Goal: Information Seeking & Learning: Learn about a topic

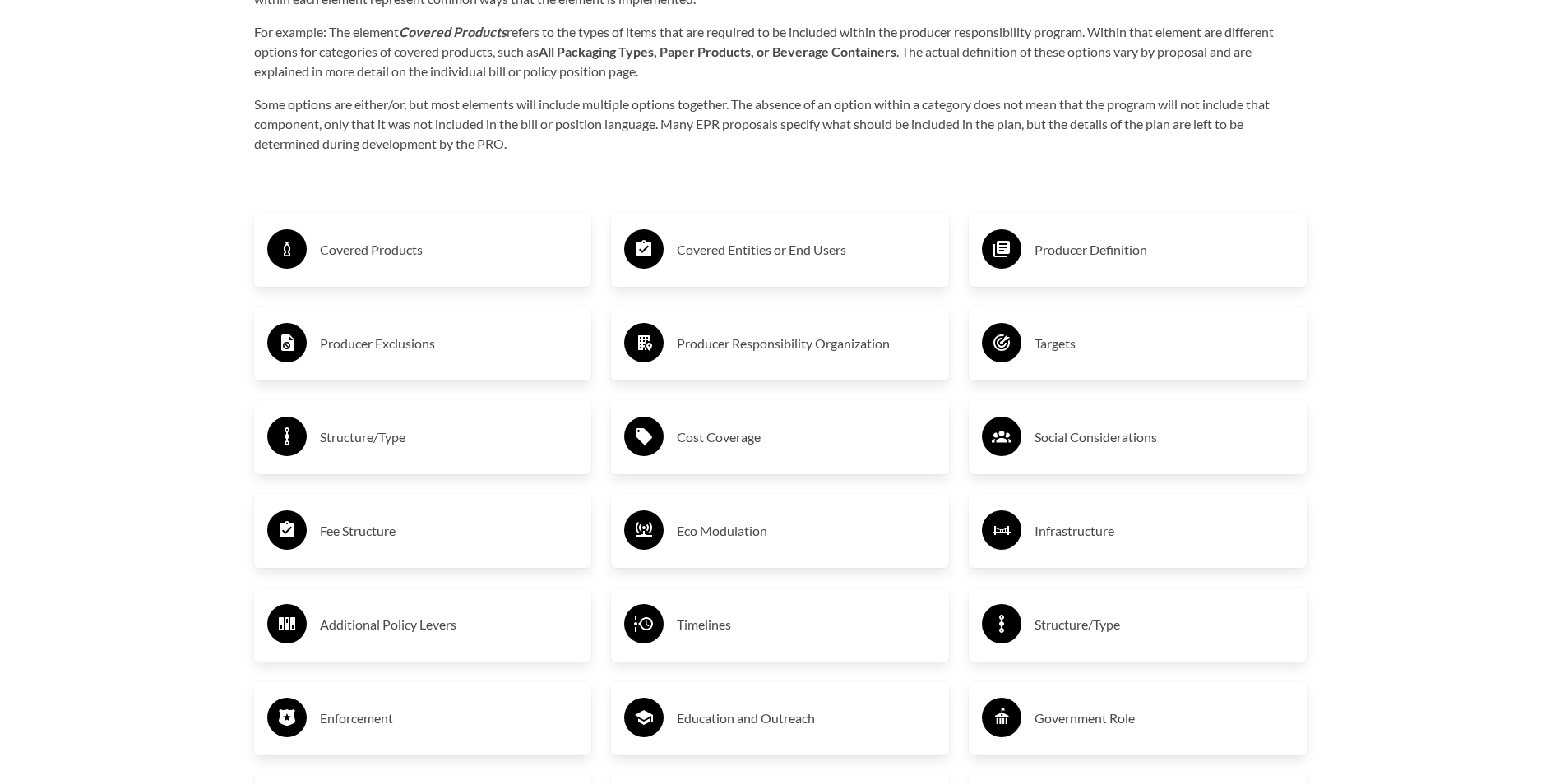
scroll to position [2878, 0]
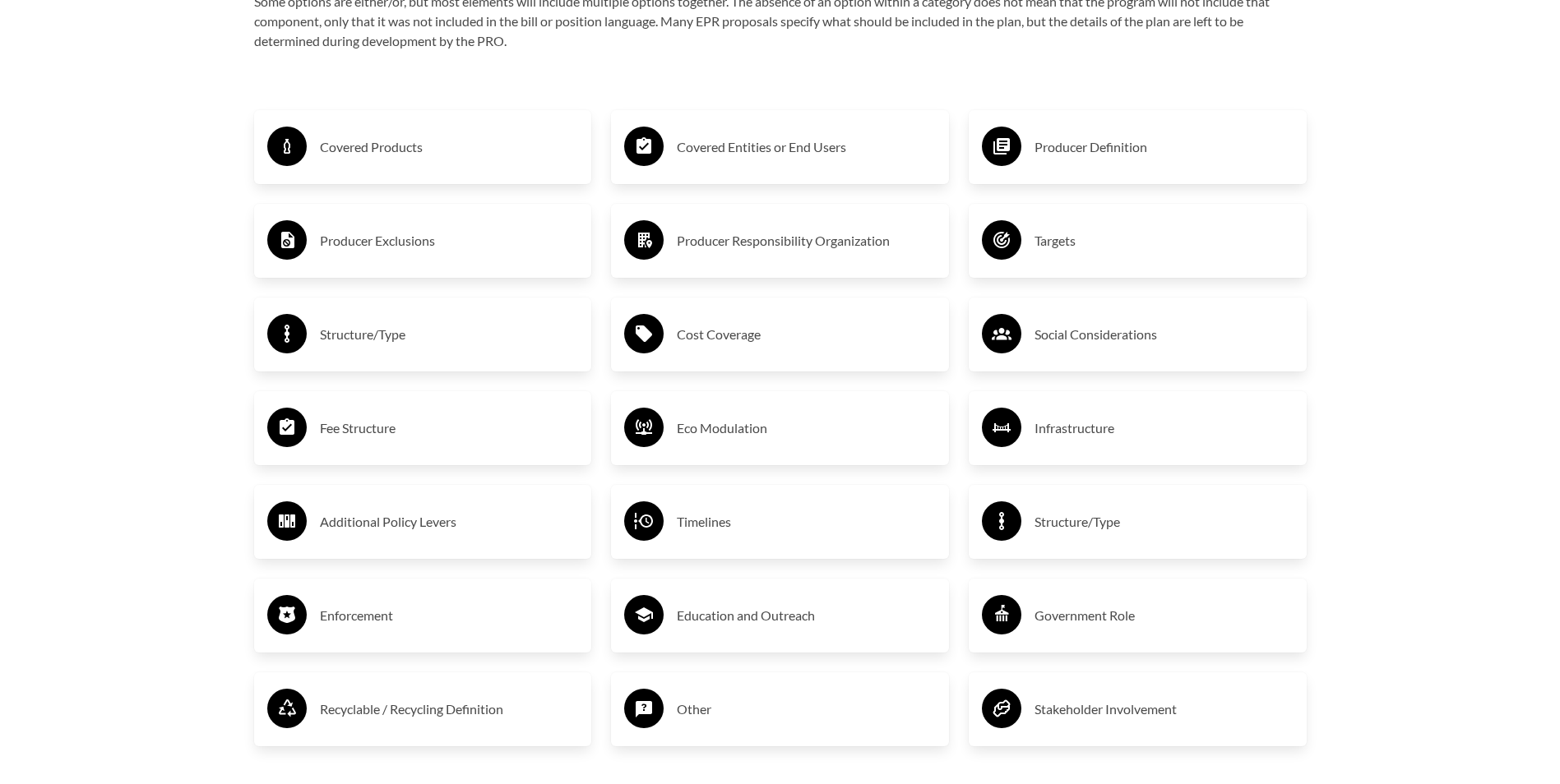
click at [444, 145] on h3 "Covered Products" at bounding box center [449, 147] width 259 height 26
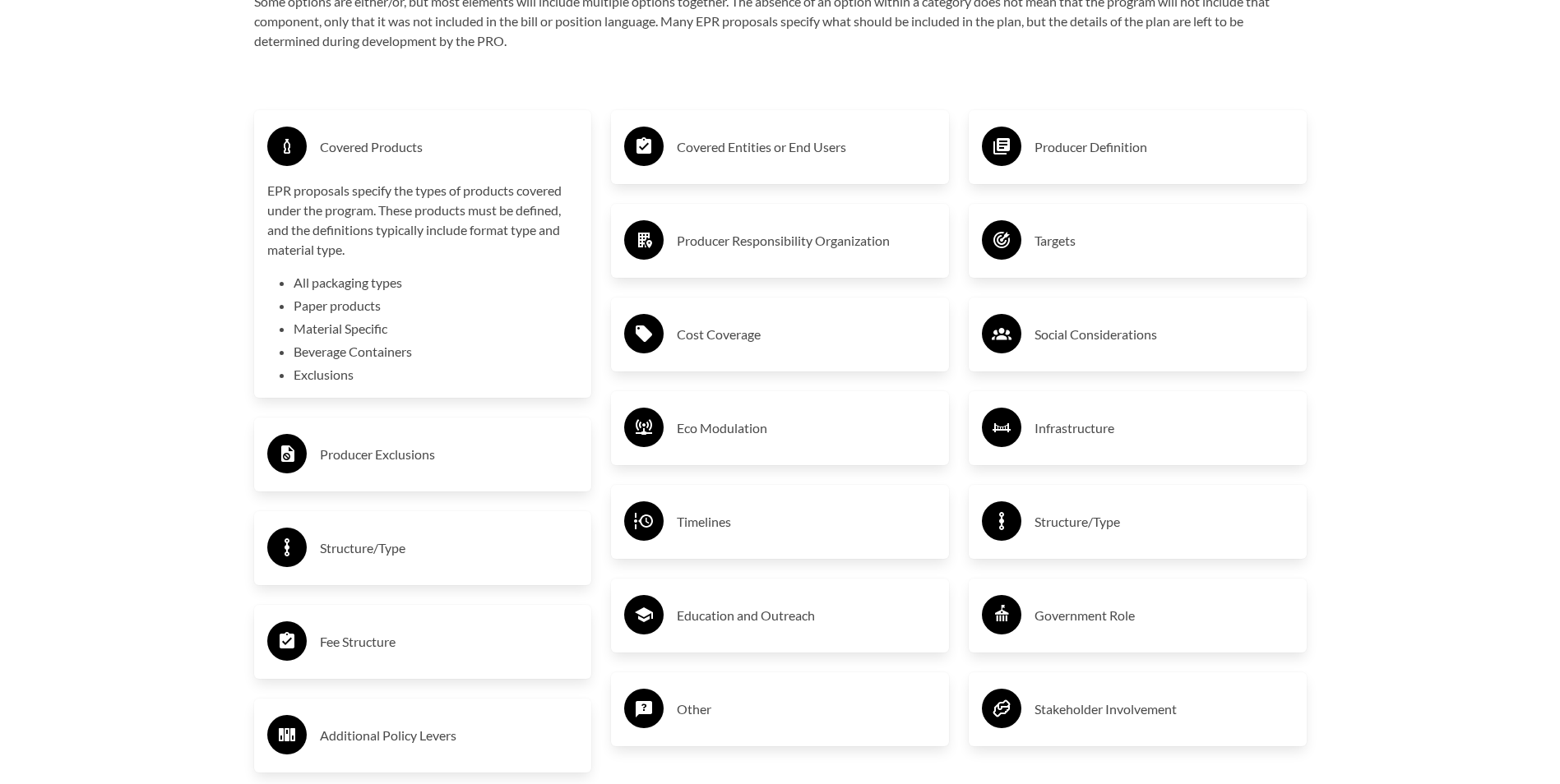
click at [753, 152] on h3 "Covered Entities or End Users" at bounding box center [806, 147] width 259 height 26
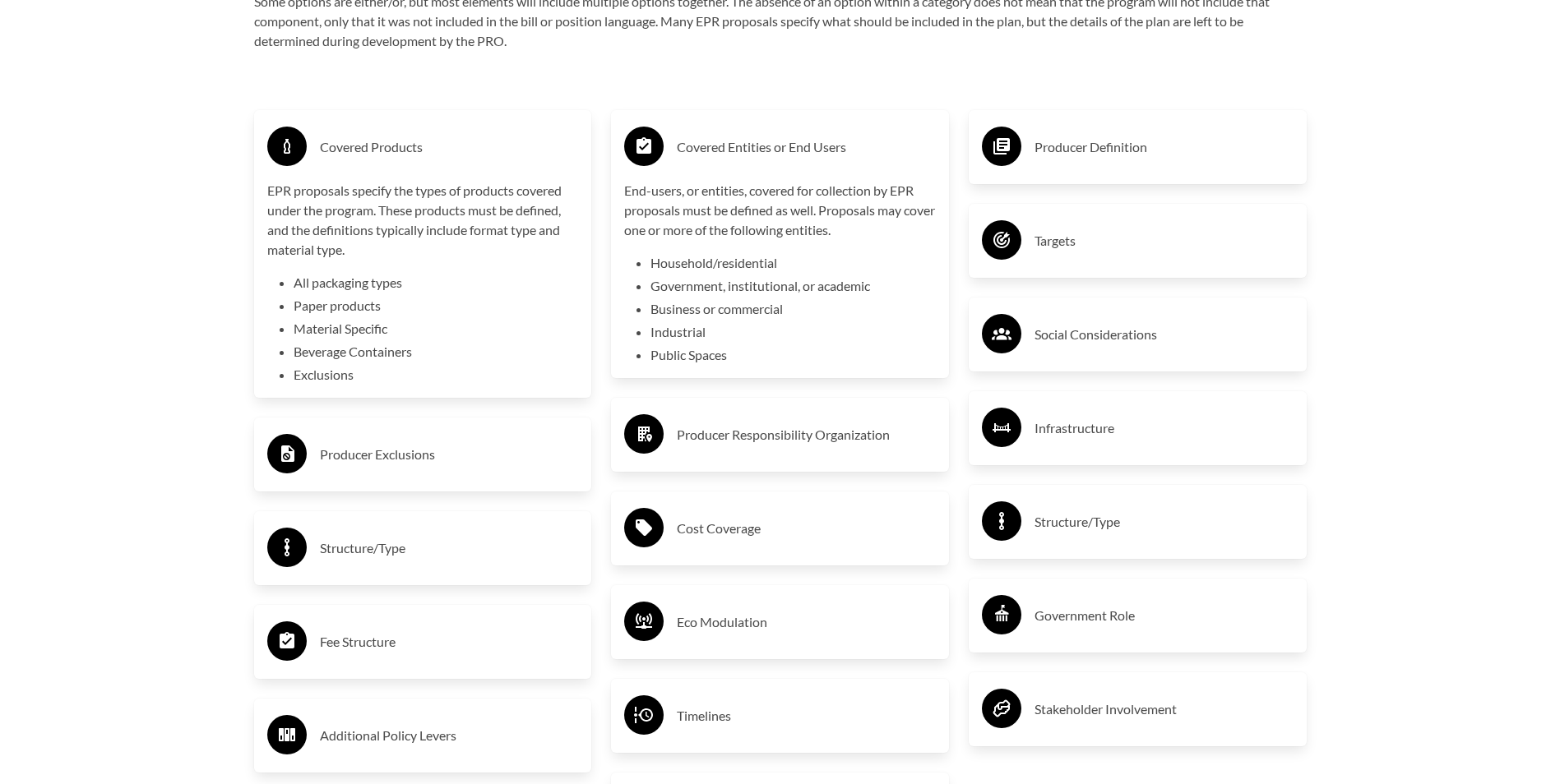
click at [1042, 159] on h3 "Producer Definition" at bounding box center [1164, 147] width 259 height 26
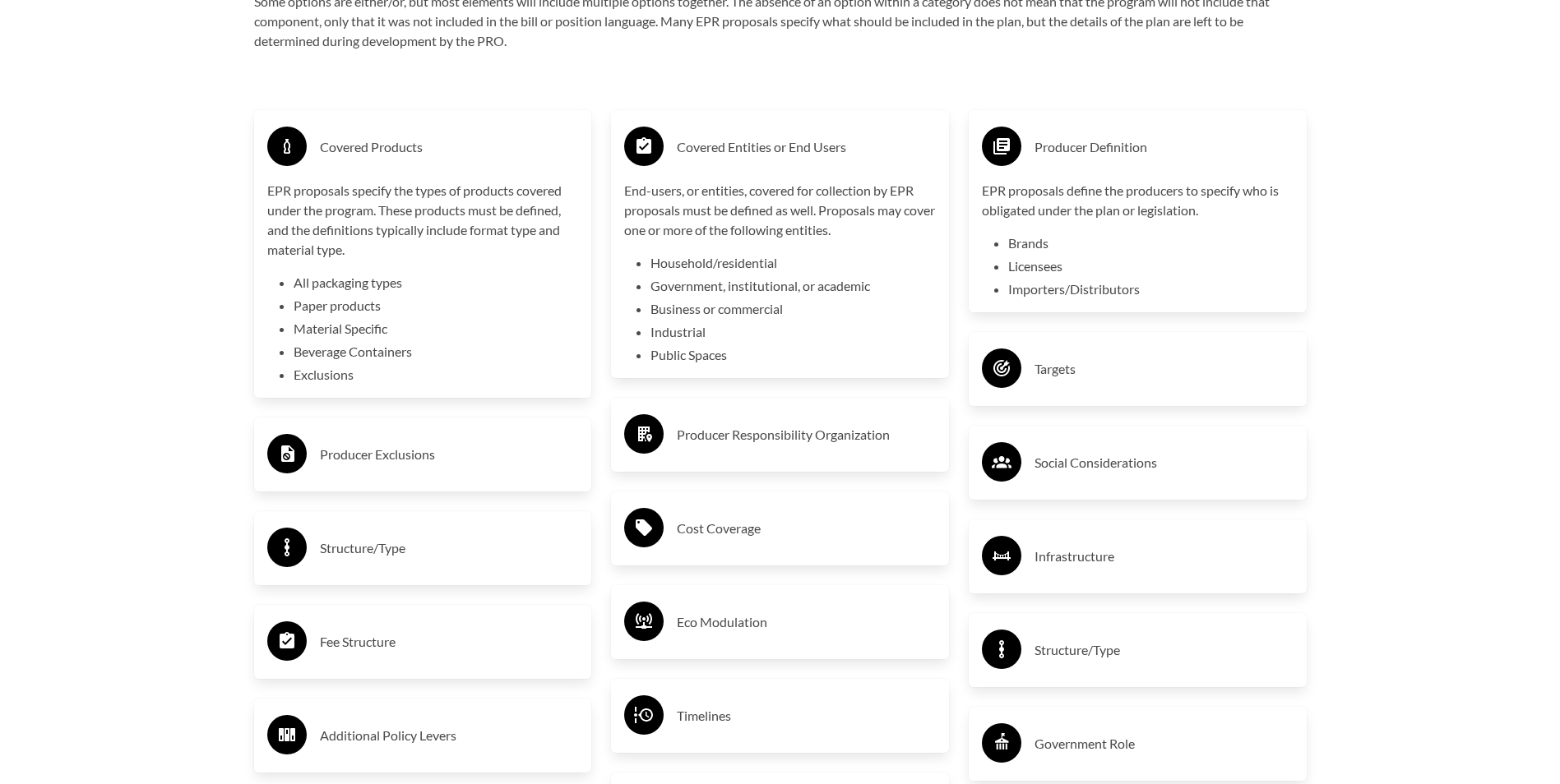
click at [1038, 363] on h3 "Targets" at bounding box center [1164, 369] width 259 height 26
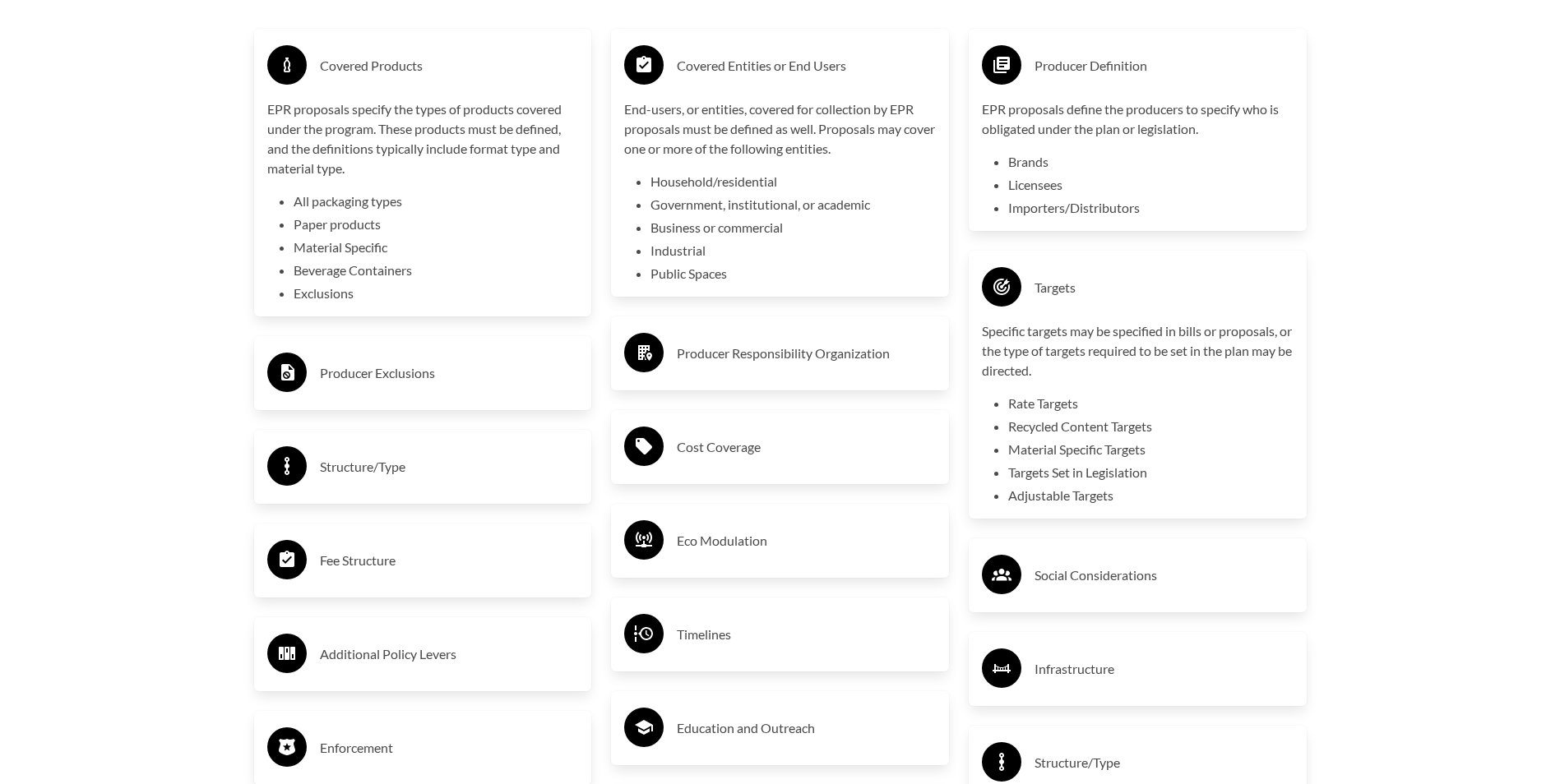
scroll to position [2960, 0]
click at [425, 364] on h3 "Producer Exclusions" at bounding box center [449, 372] width 259 height 26
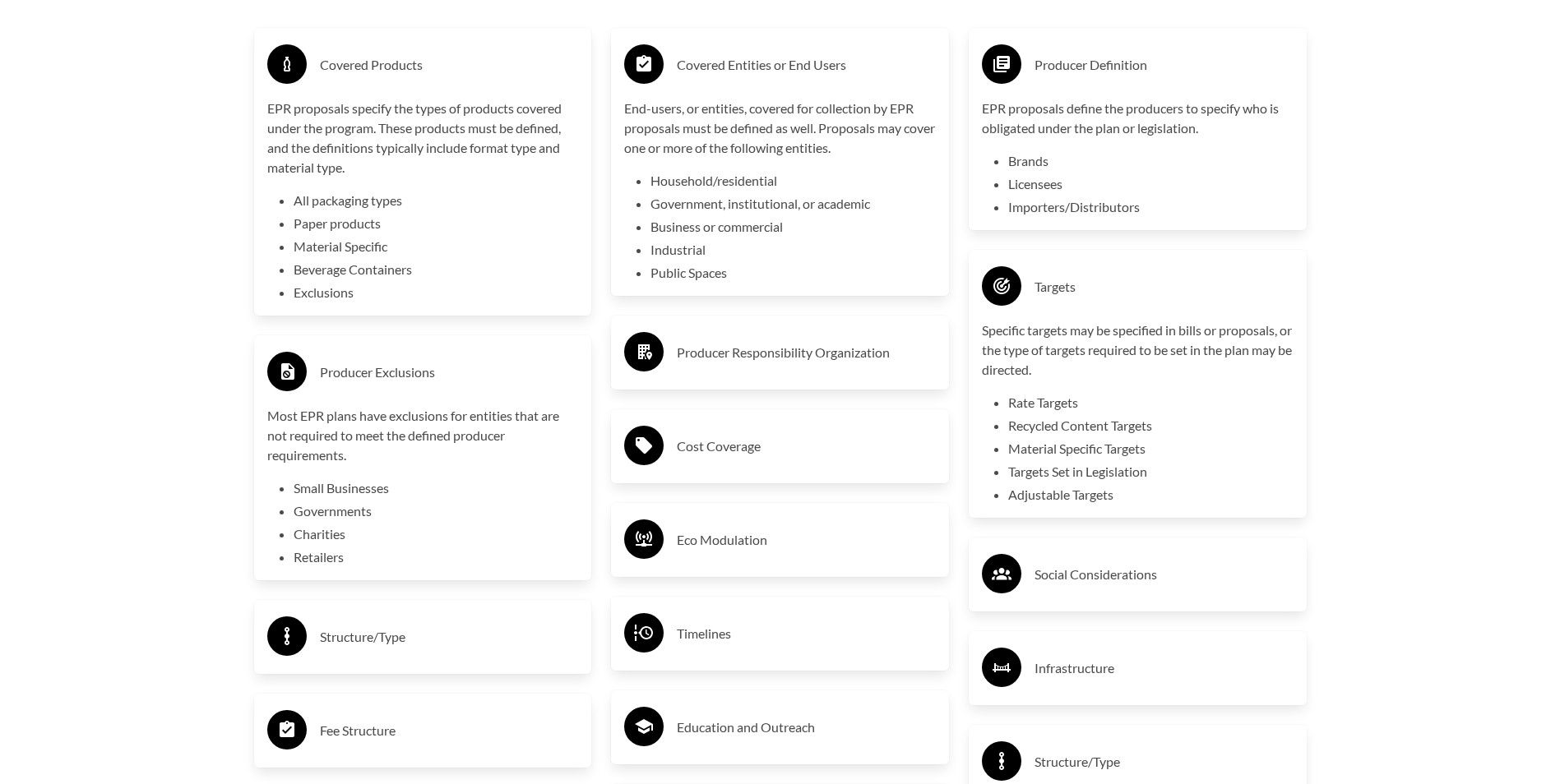
click at [804, 364] on h3 "Producer Responsibility Organization" at bounding box center [806, 352] width 259 height 26
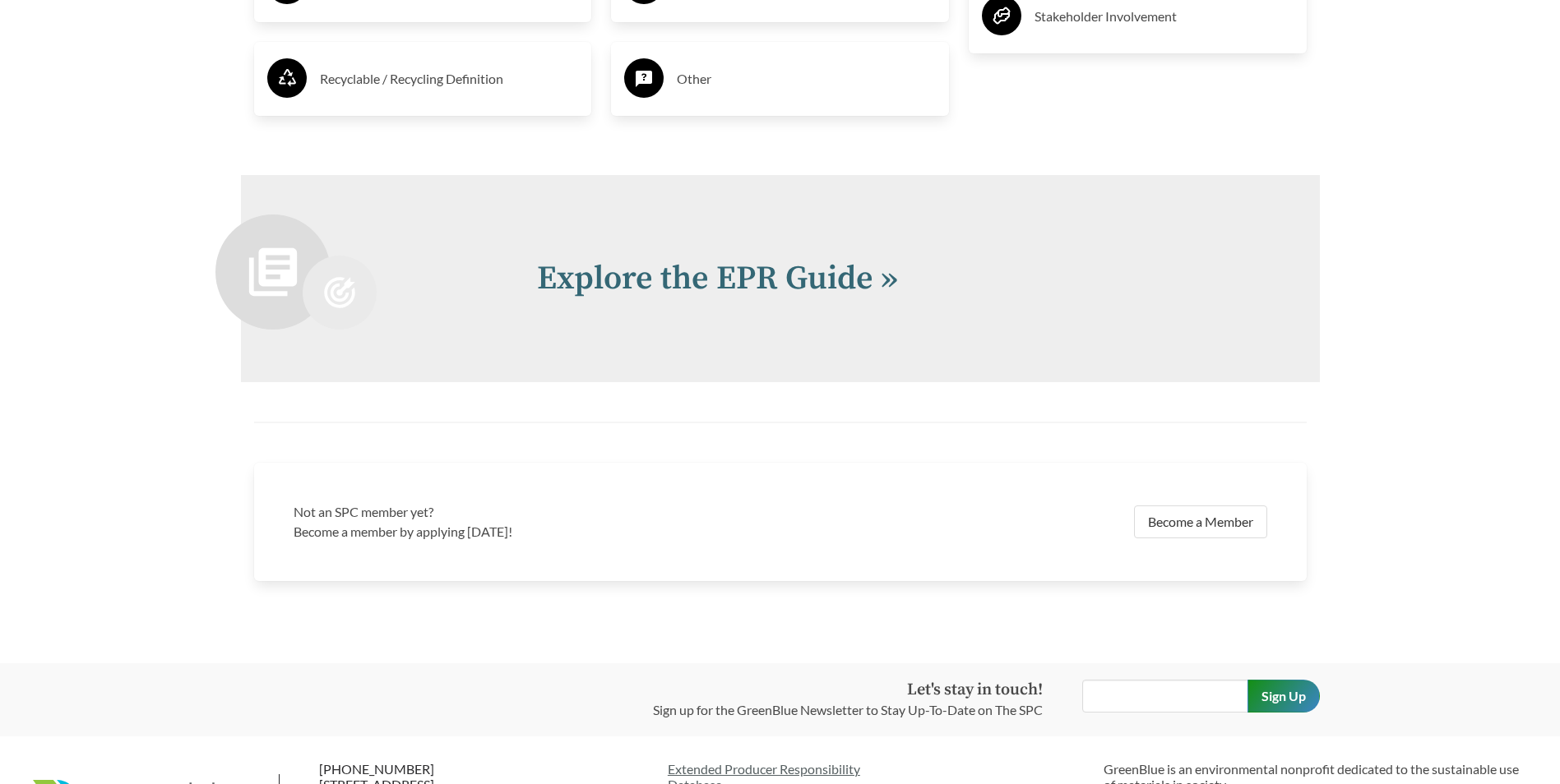
scroll to position [3864, 0]
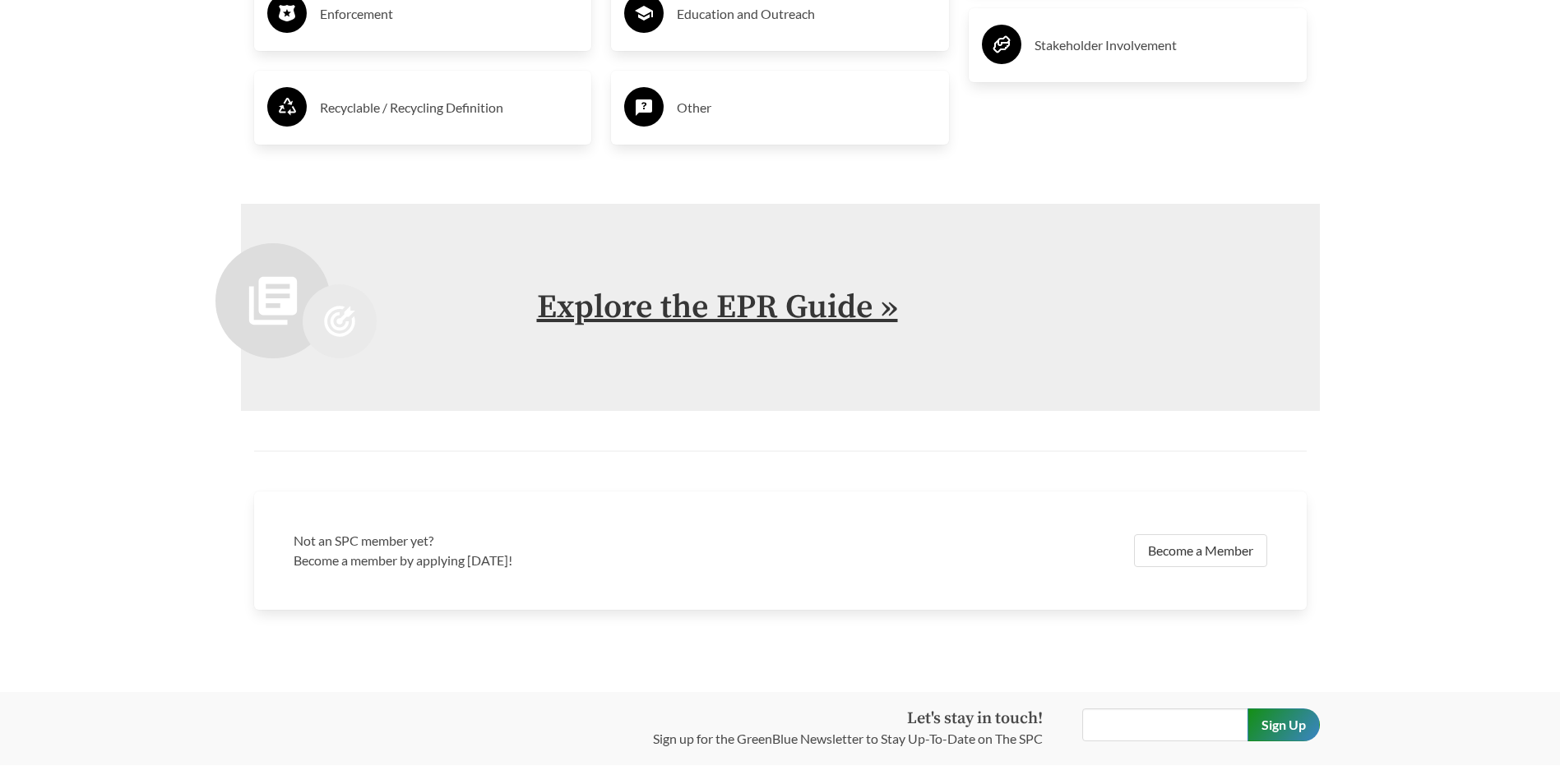
click at [708, 311] on link "Explore the EPR Guide »" at bounding box center [717, 307] width 361 height 41
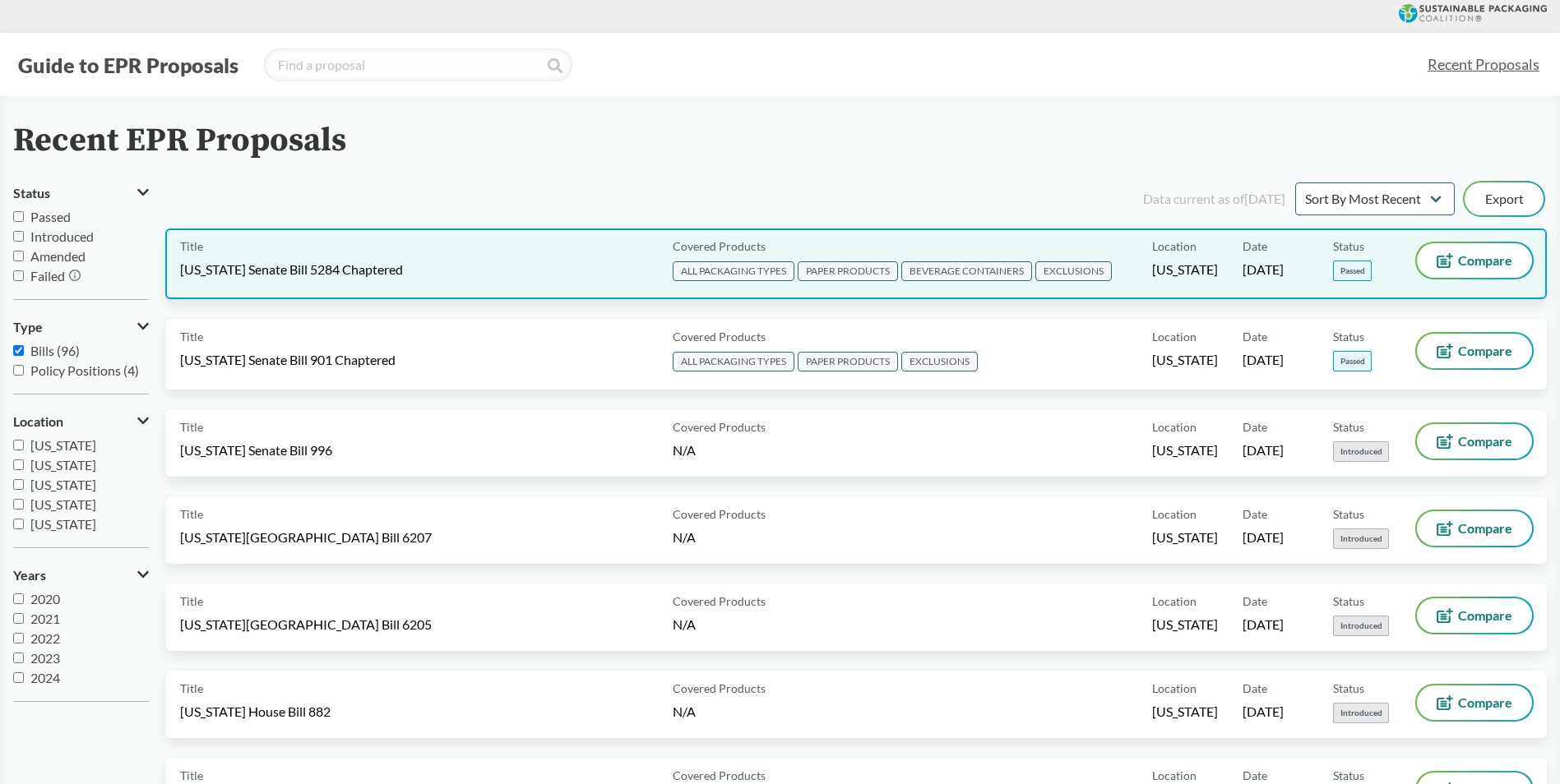
click at [363, 270] on span "[US_STATE] Senate Bill 5284 Chaptered" at bounding box center [291, 270] width 223 height 18
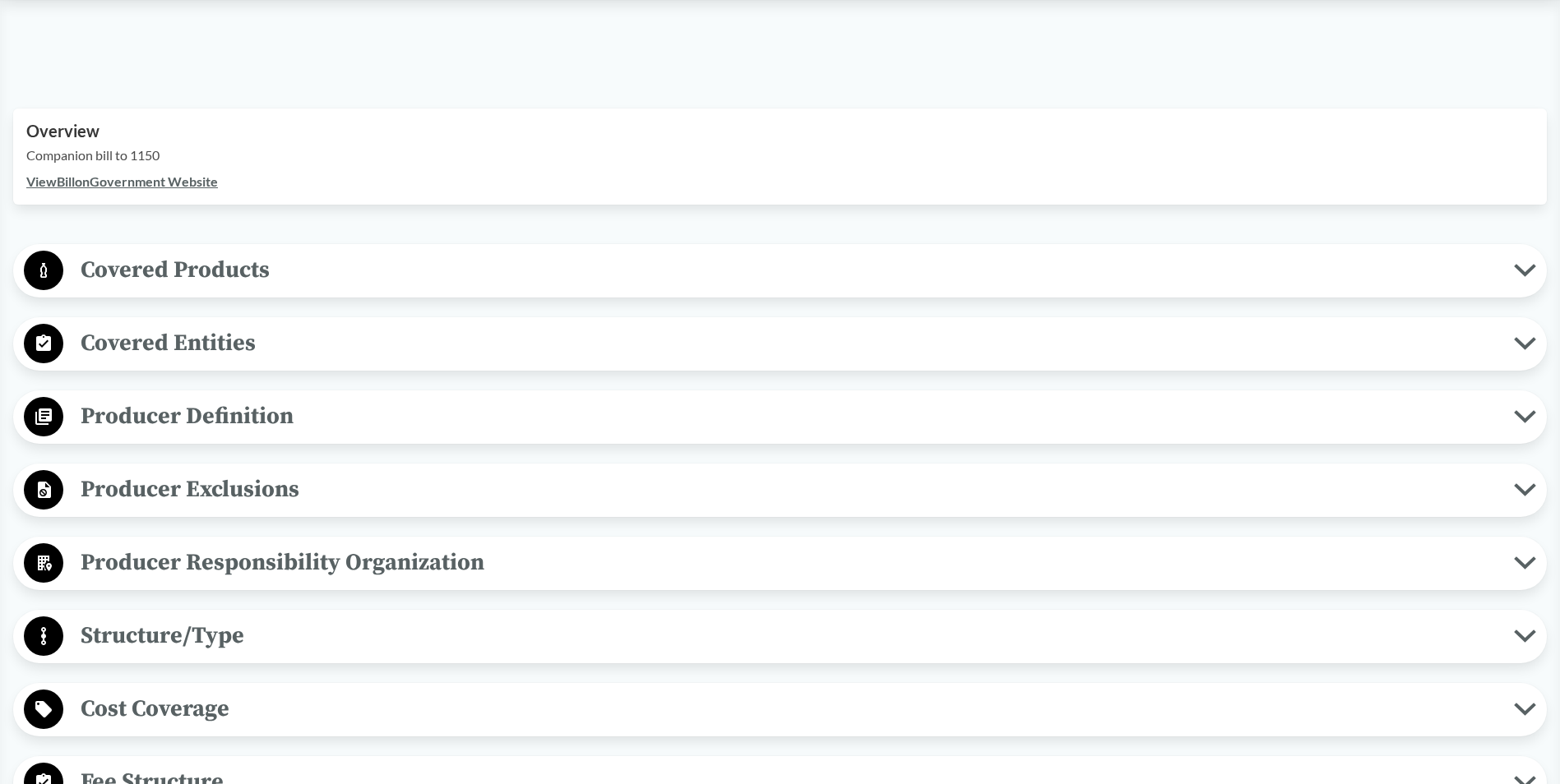
scroll to position [493, 0]
click at [1529, 275] on icon at bounding box center [1524, 269] width 22 height 13
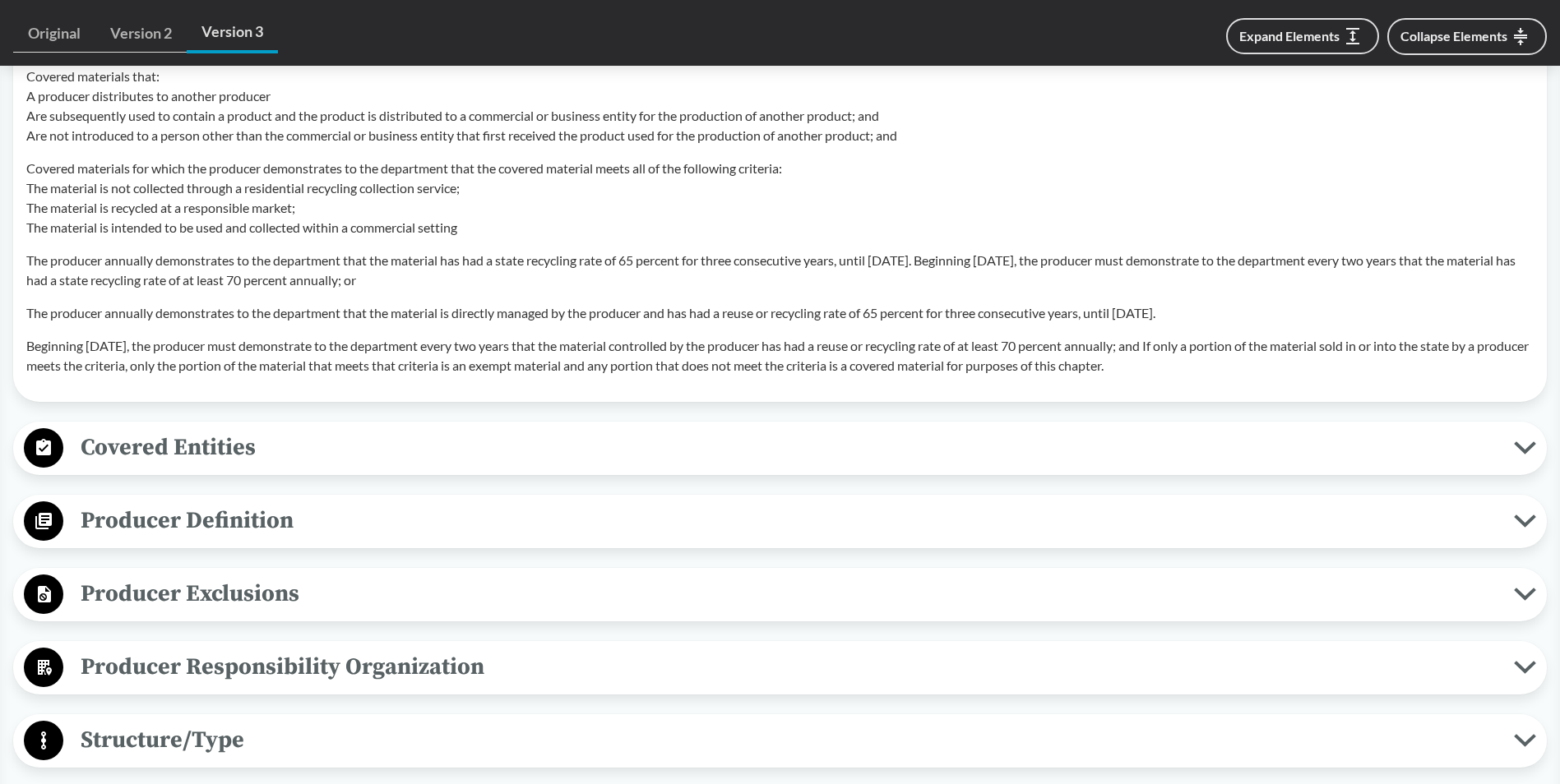
scroll to position [1727, 0]
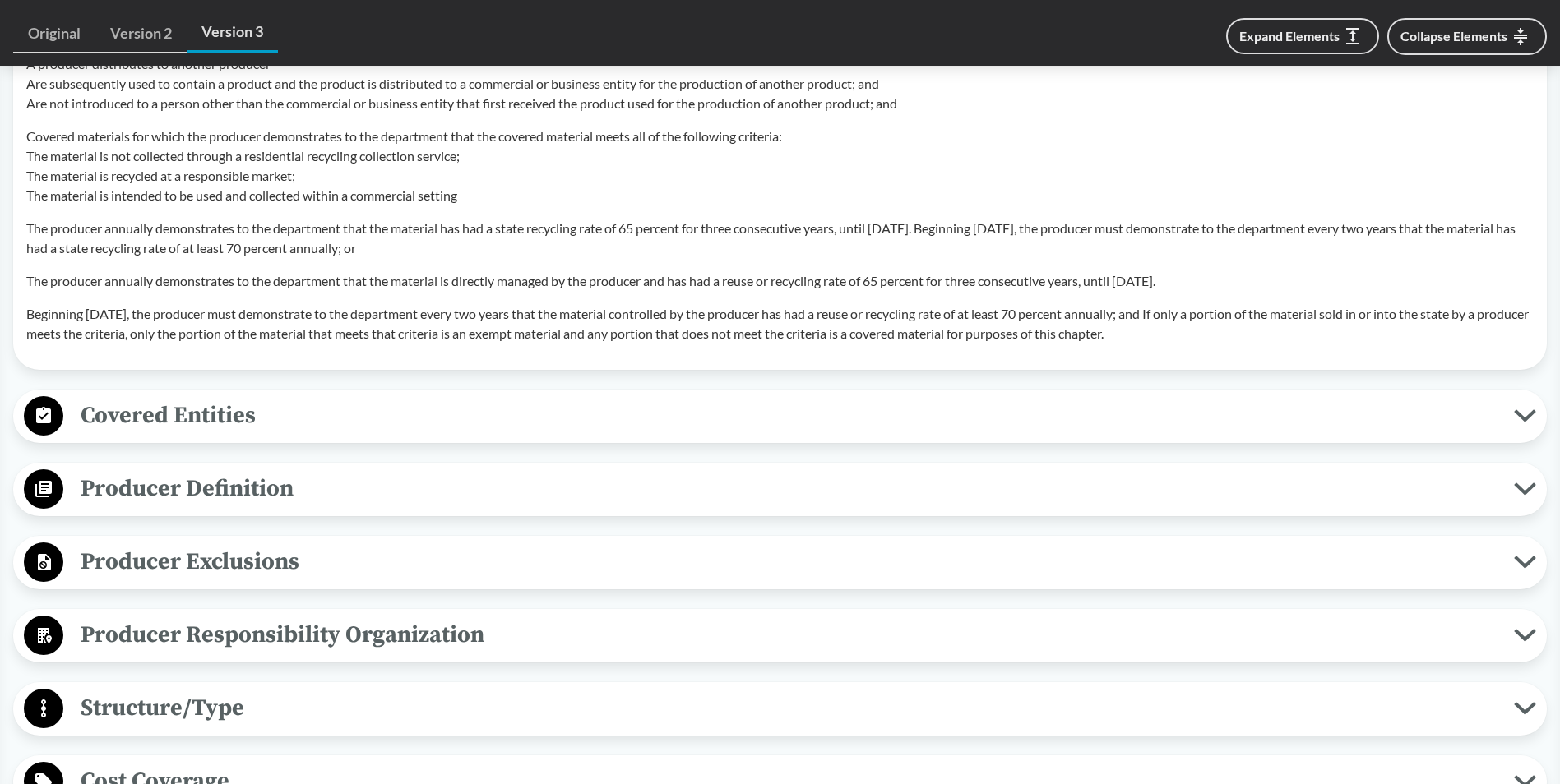
click at [1528, 423] on button "Covered Entities" at bounding box center [780, 416] width 1522 height 42
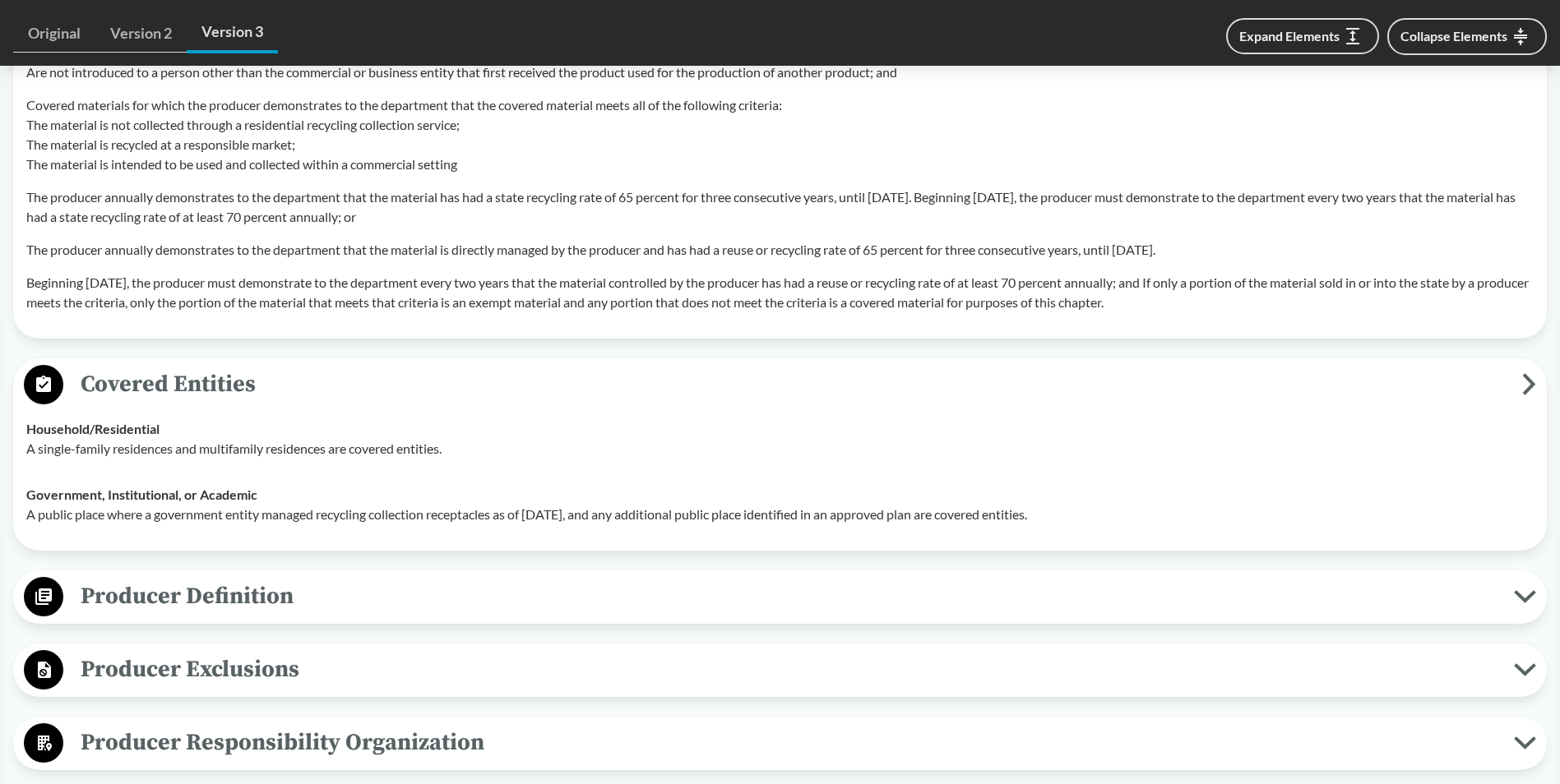
scroll to position [1809, 0]
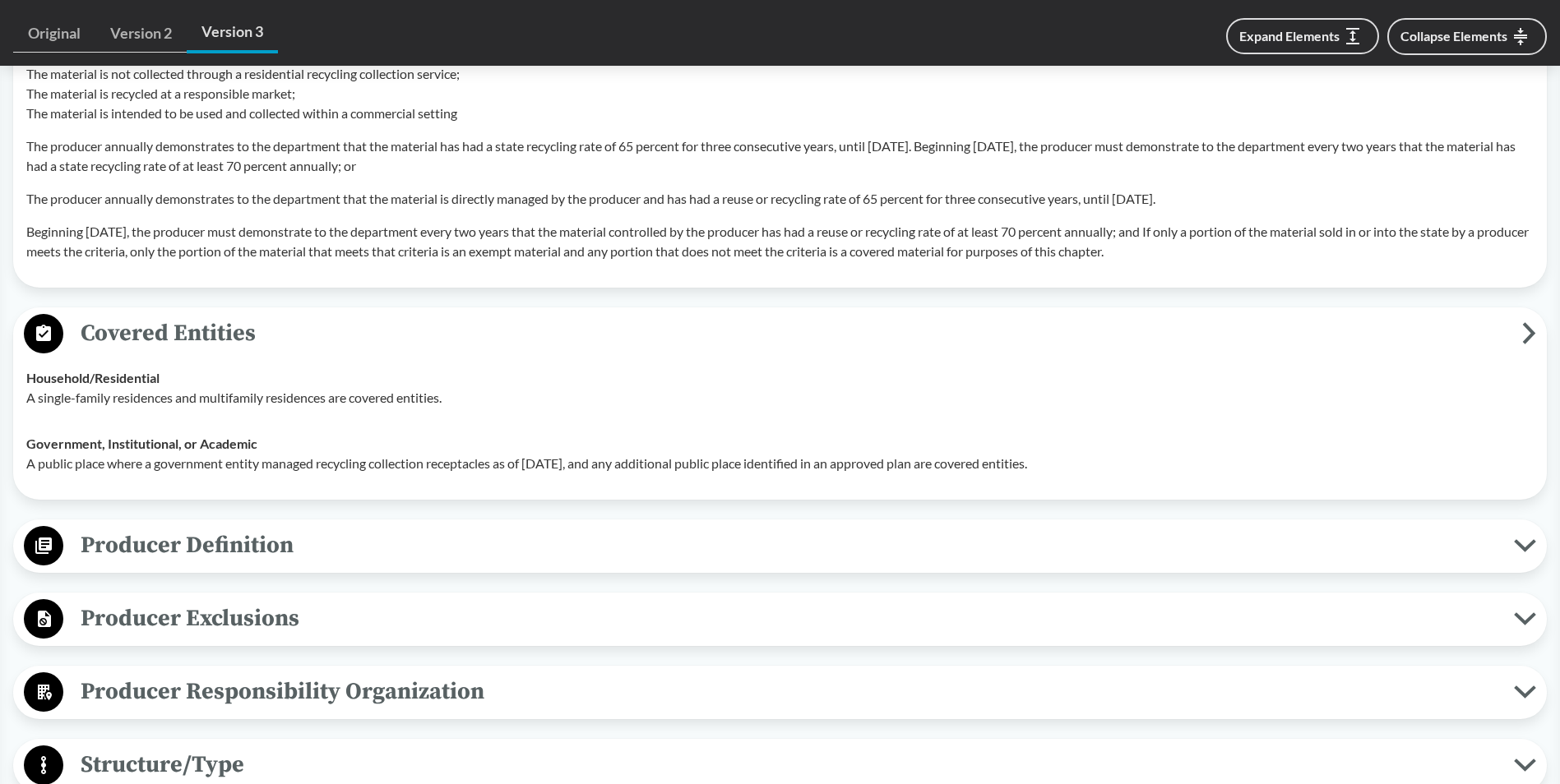
click at [1513, 544] on span "Producer Definition" at bounding box center [788, 545] width 1450 height 37
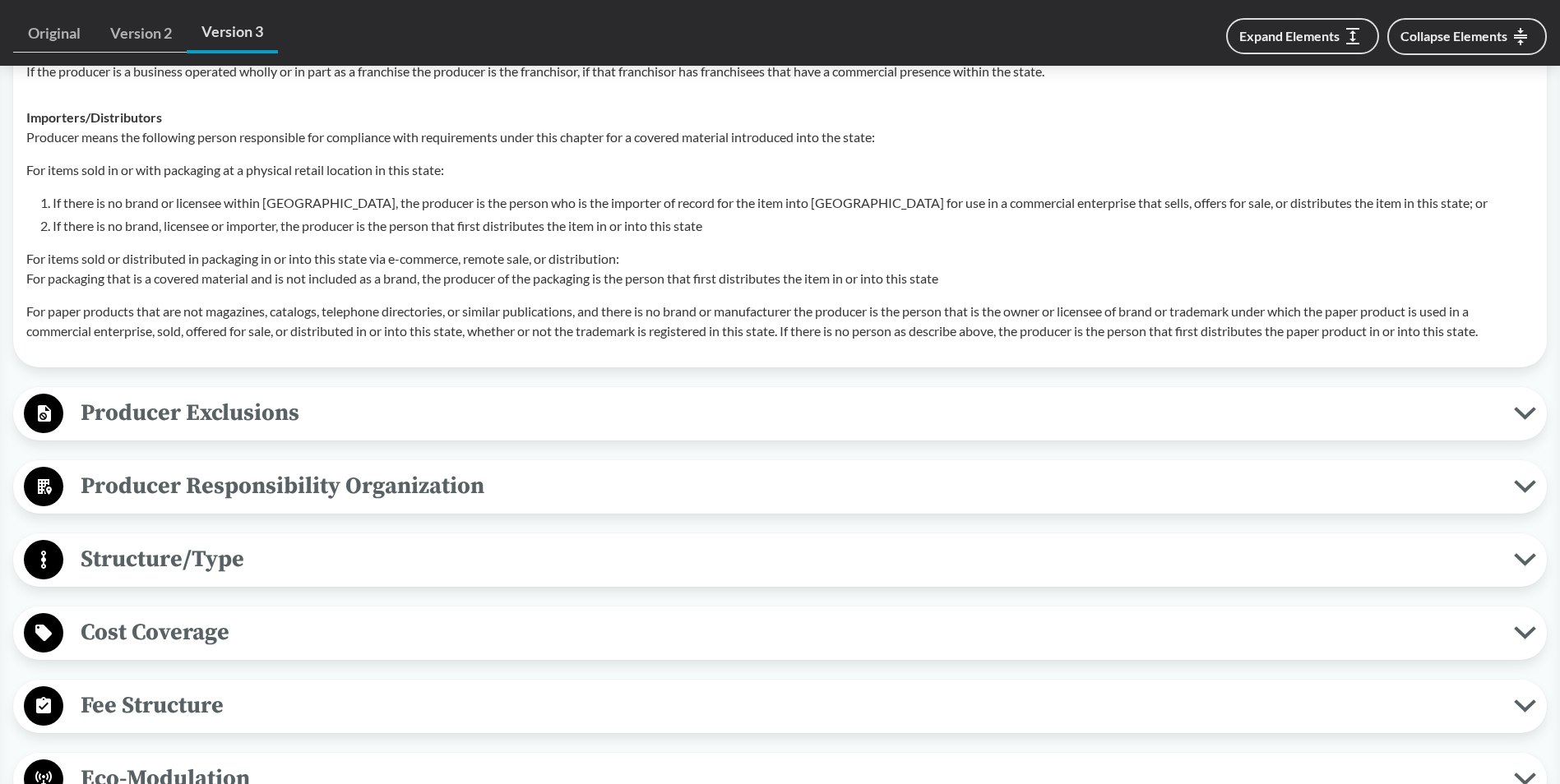
scroll to position [2878, 0]
click at [1530, 410] on icon at bounding box center [1524, 413] width 17 height 8
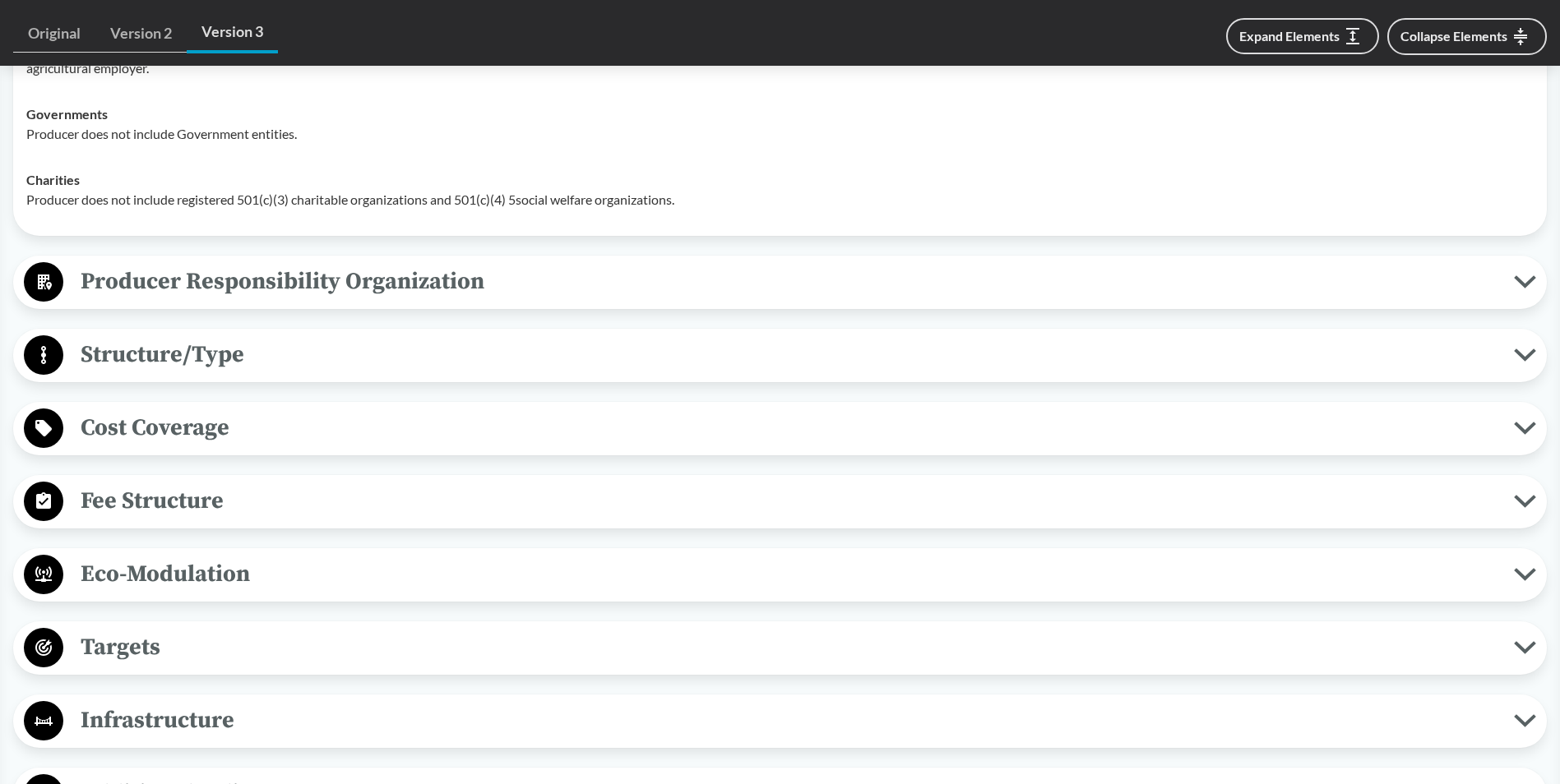
scroll to position [3453, 0]
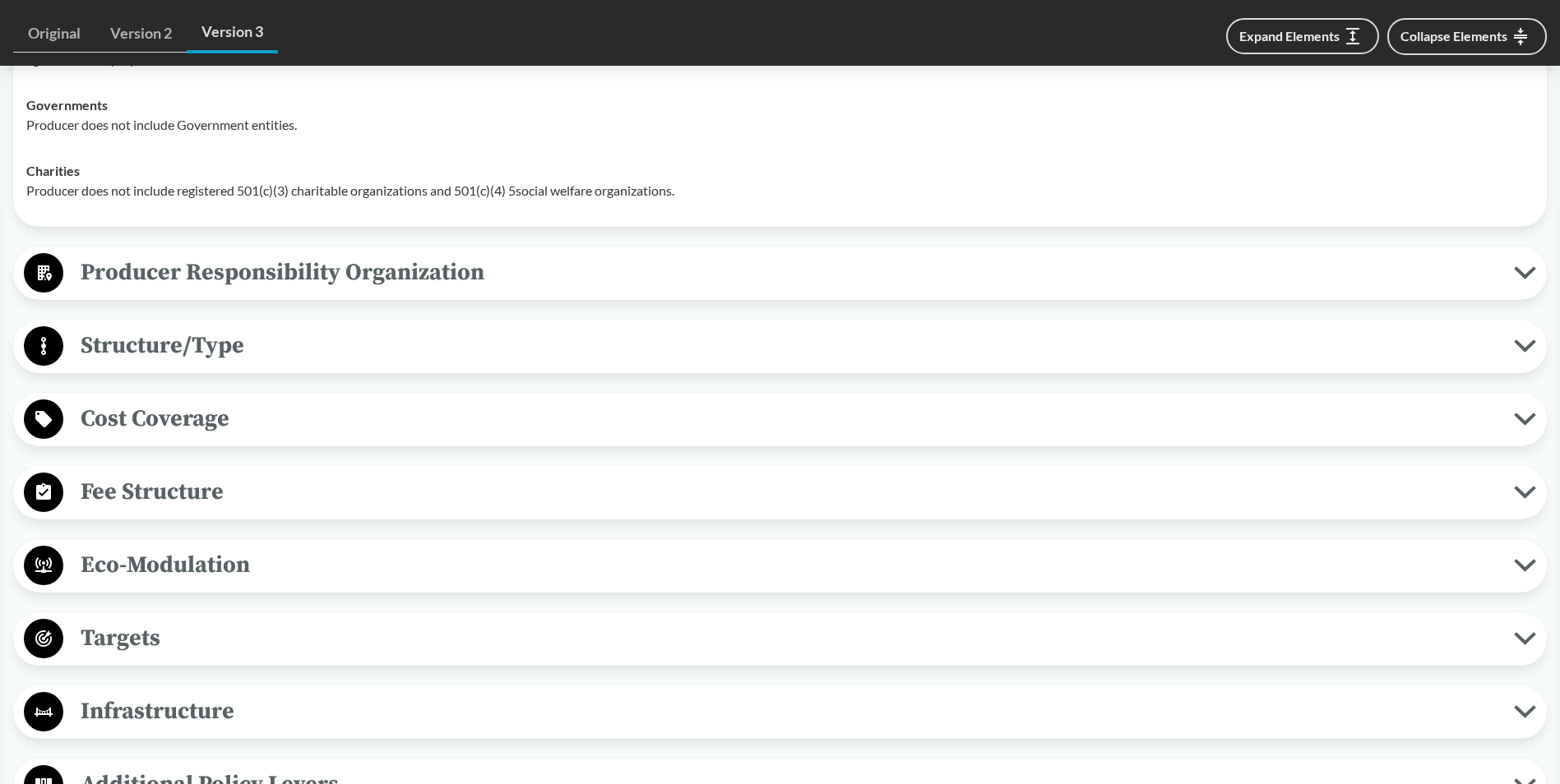
click at [750, 276] on span "Producer Responsibility Organization" at bounding box center [788, 272] width 1450 height 37
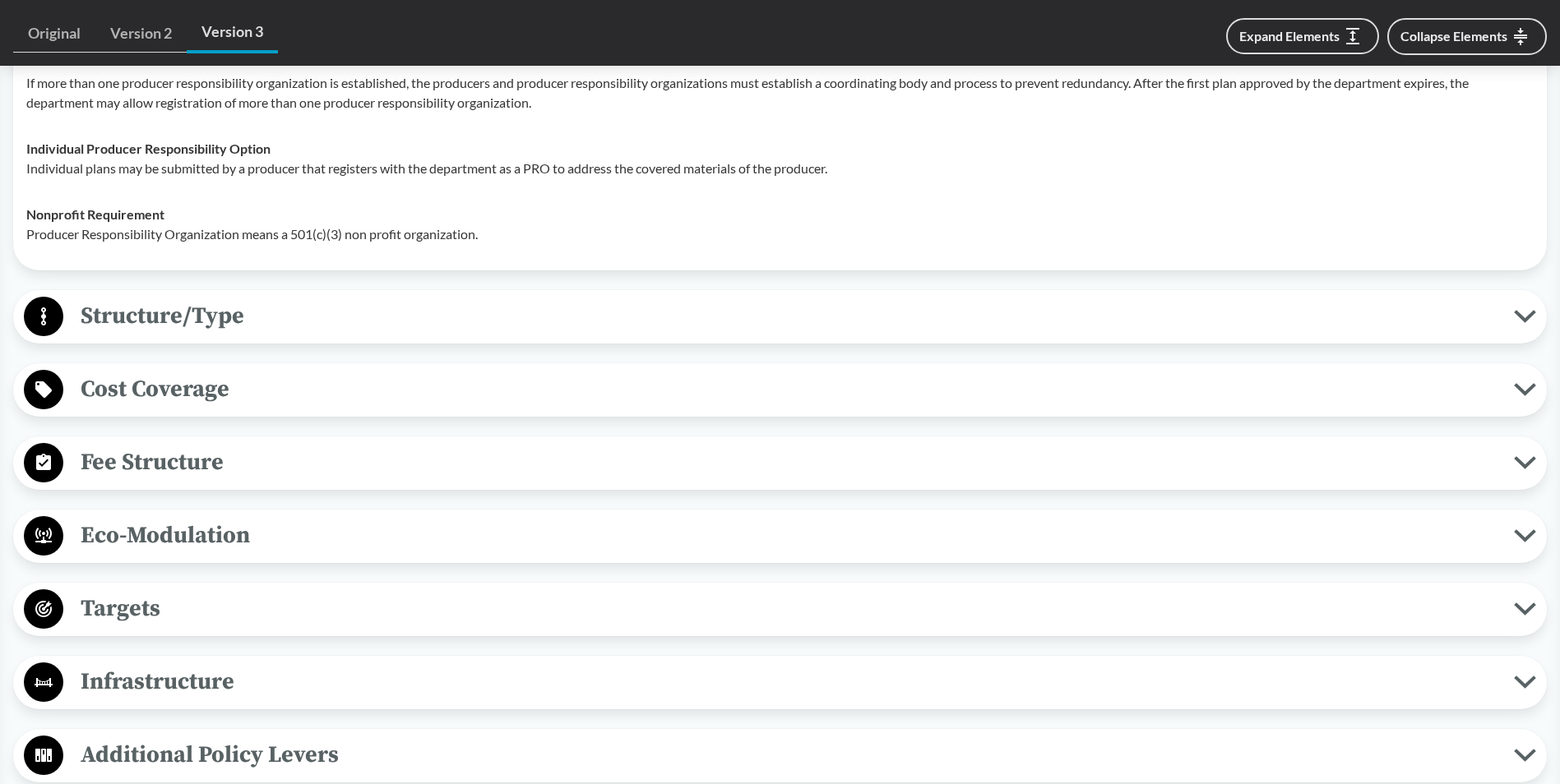
scroll to position [3617, 0]
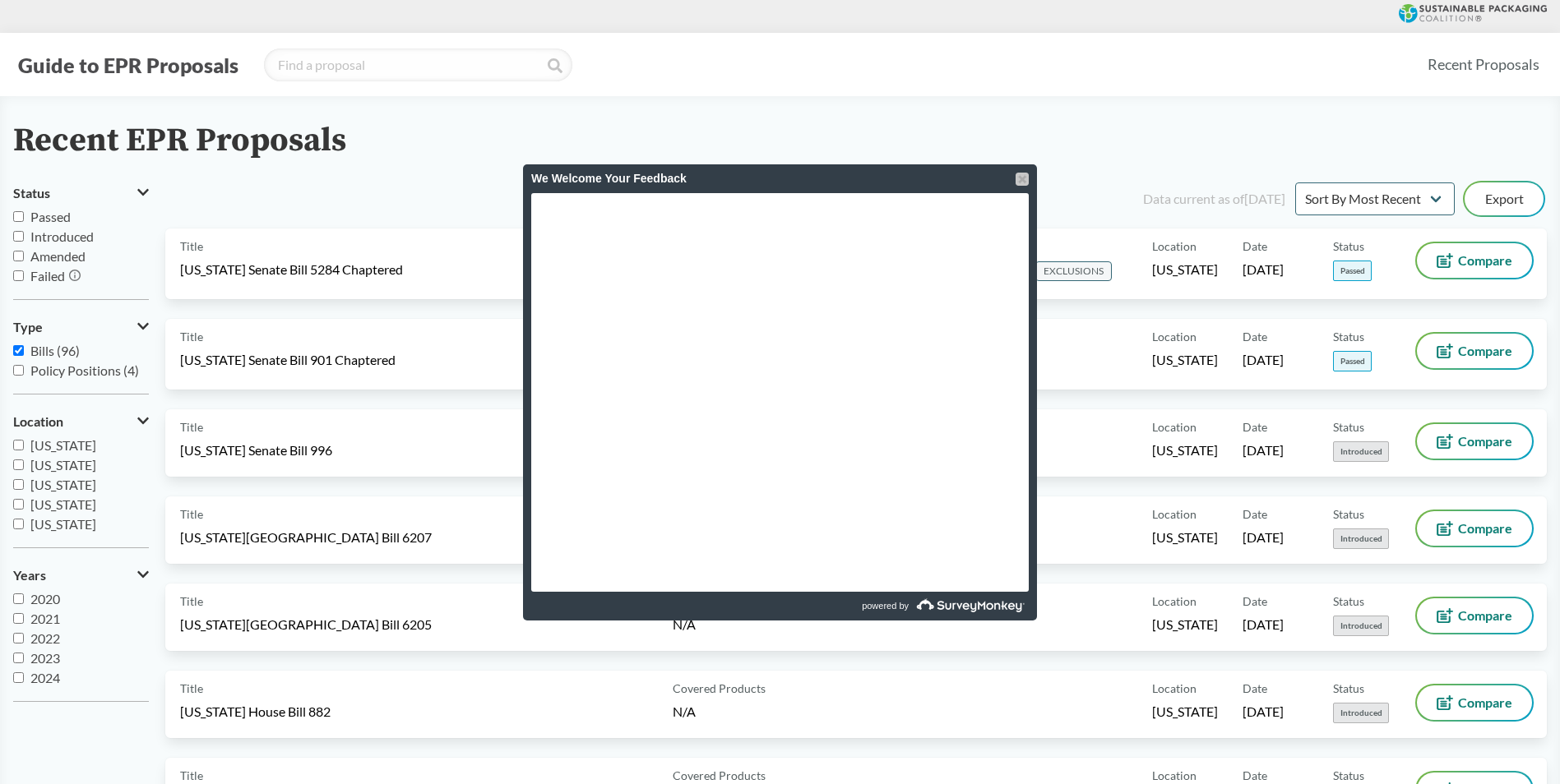
click at [1021, 178] on div at bounding box center [1021, 179] width 13 height 13
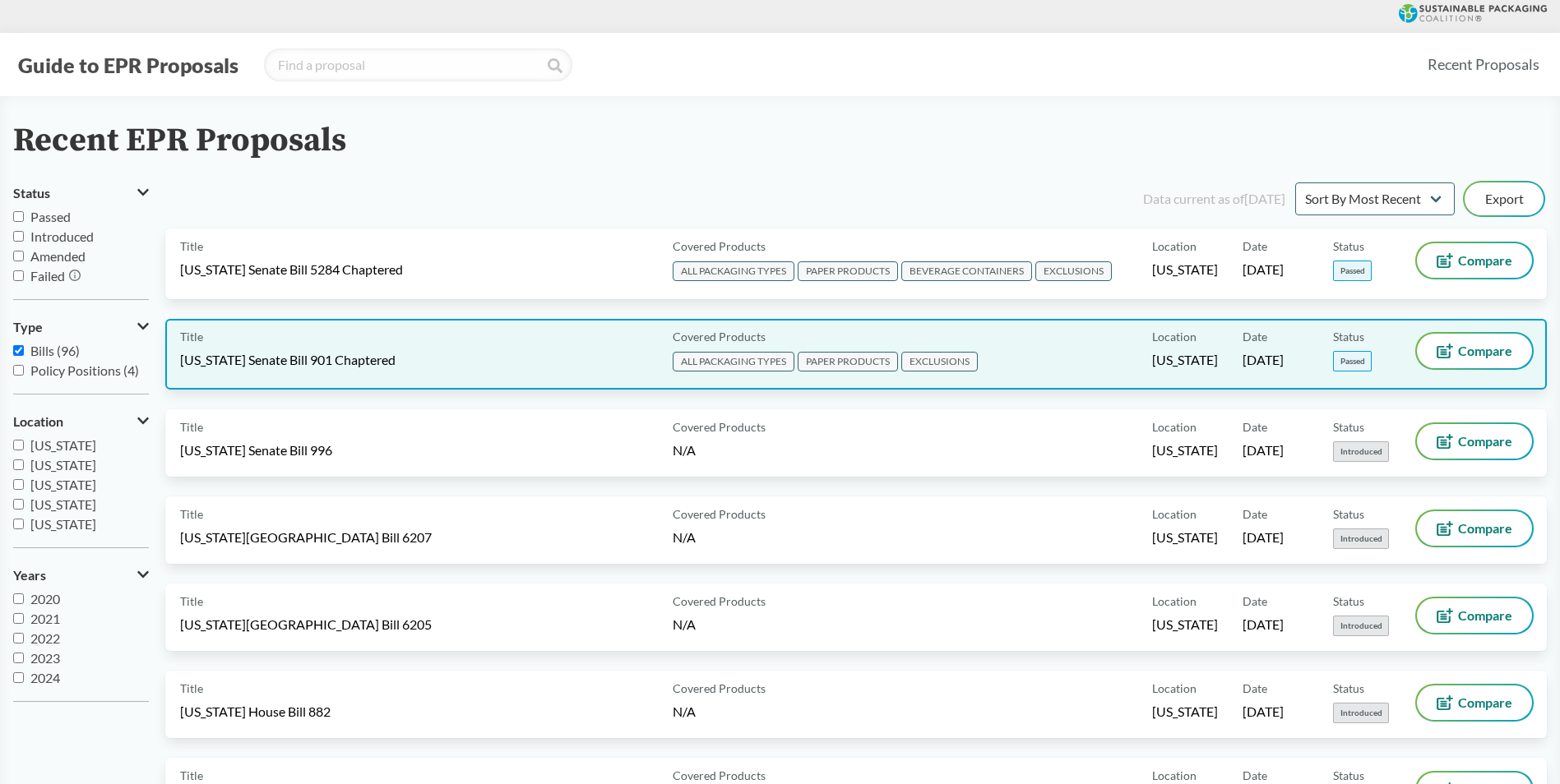
click at [327, 366] on span "[US_STATE] Senate Bill 901 Chaptered" at bounding box center [288, 361] width 215 height 18
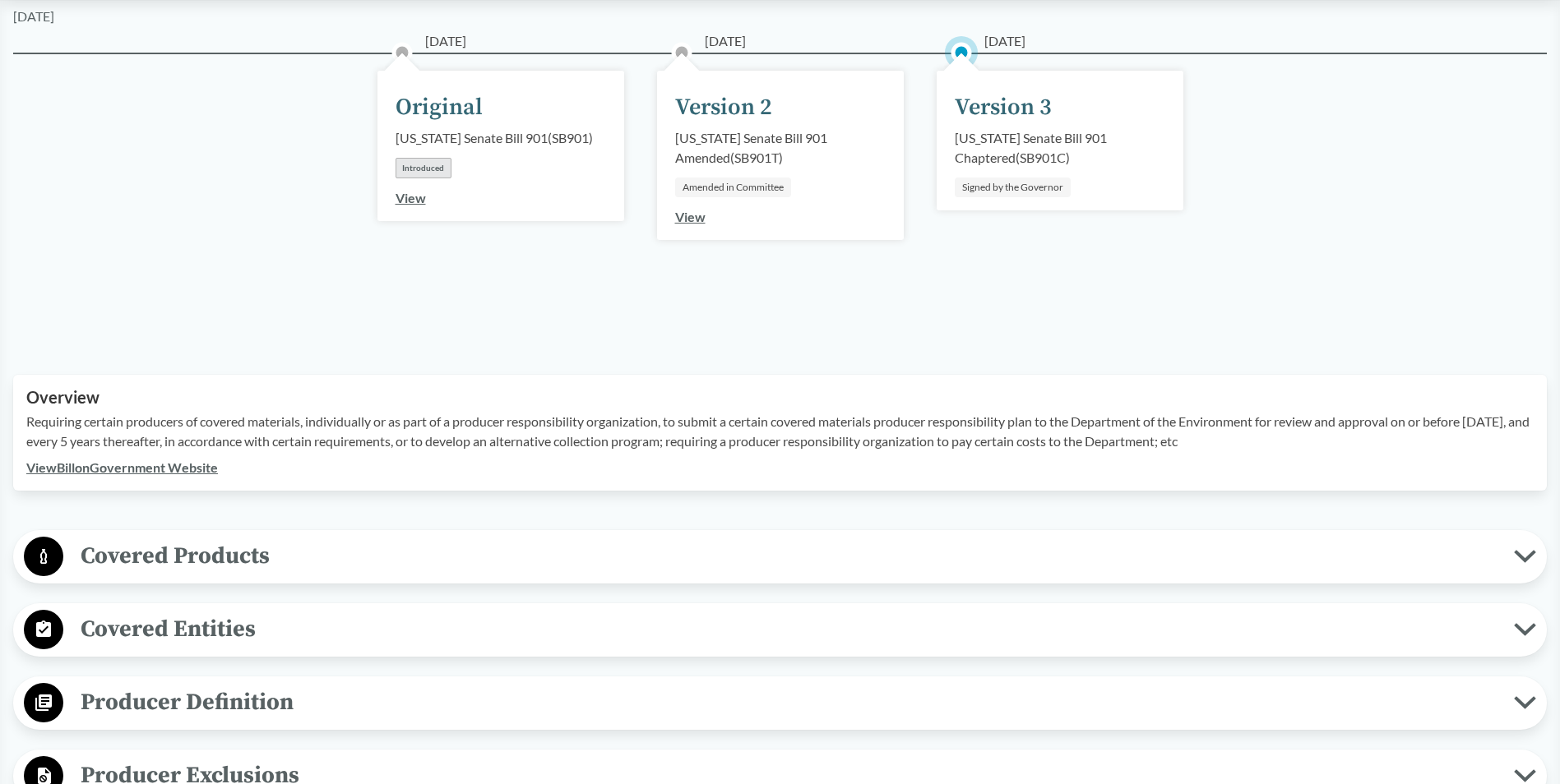
scroll to position [246, 0]
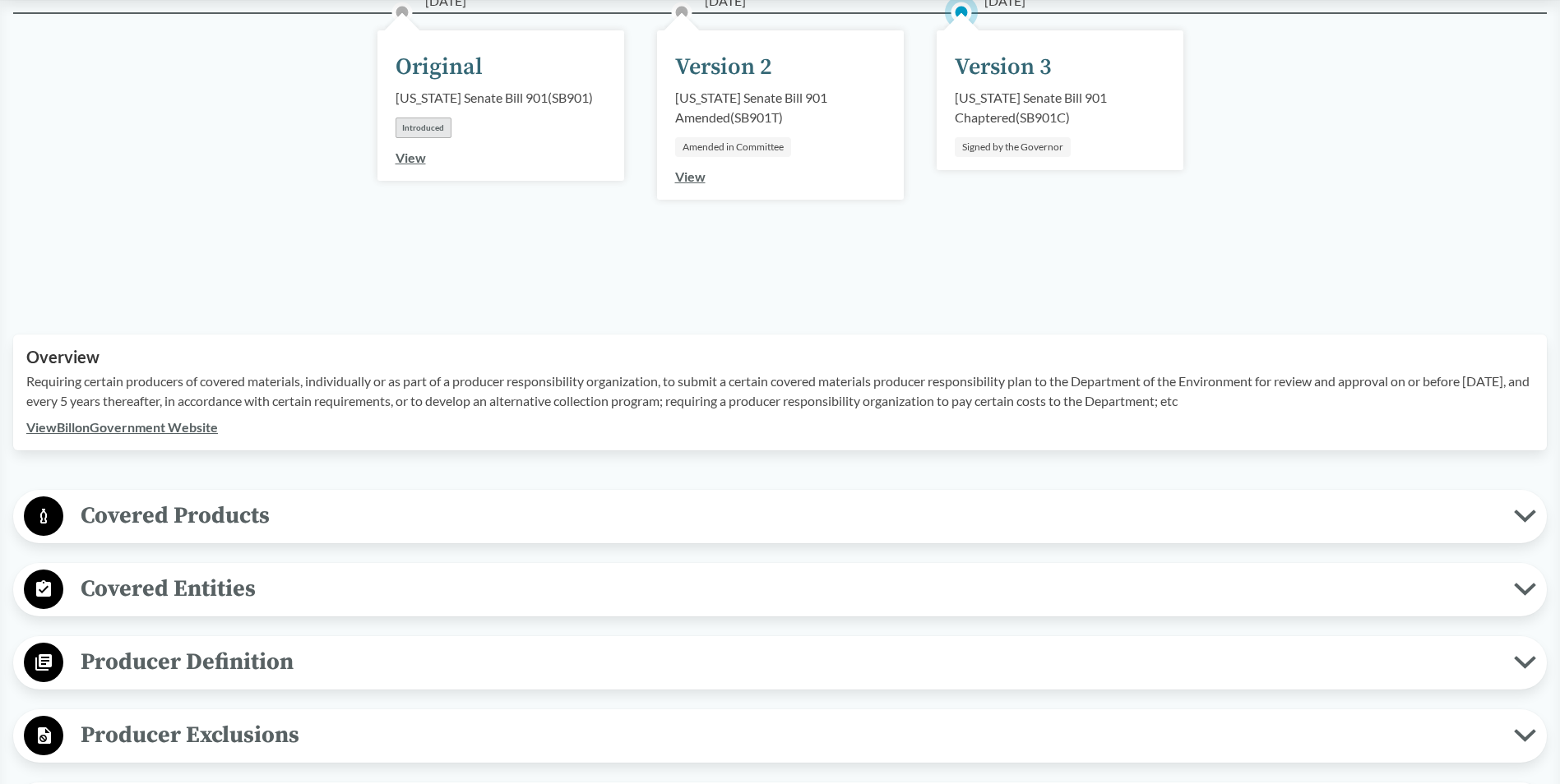
click at [228, 521] on span "Covered Products" at bounding box center [788, 516] width 1450 height 37
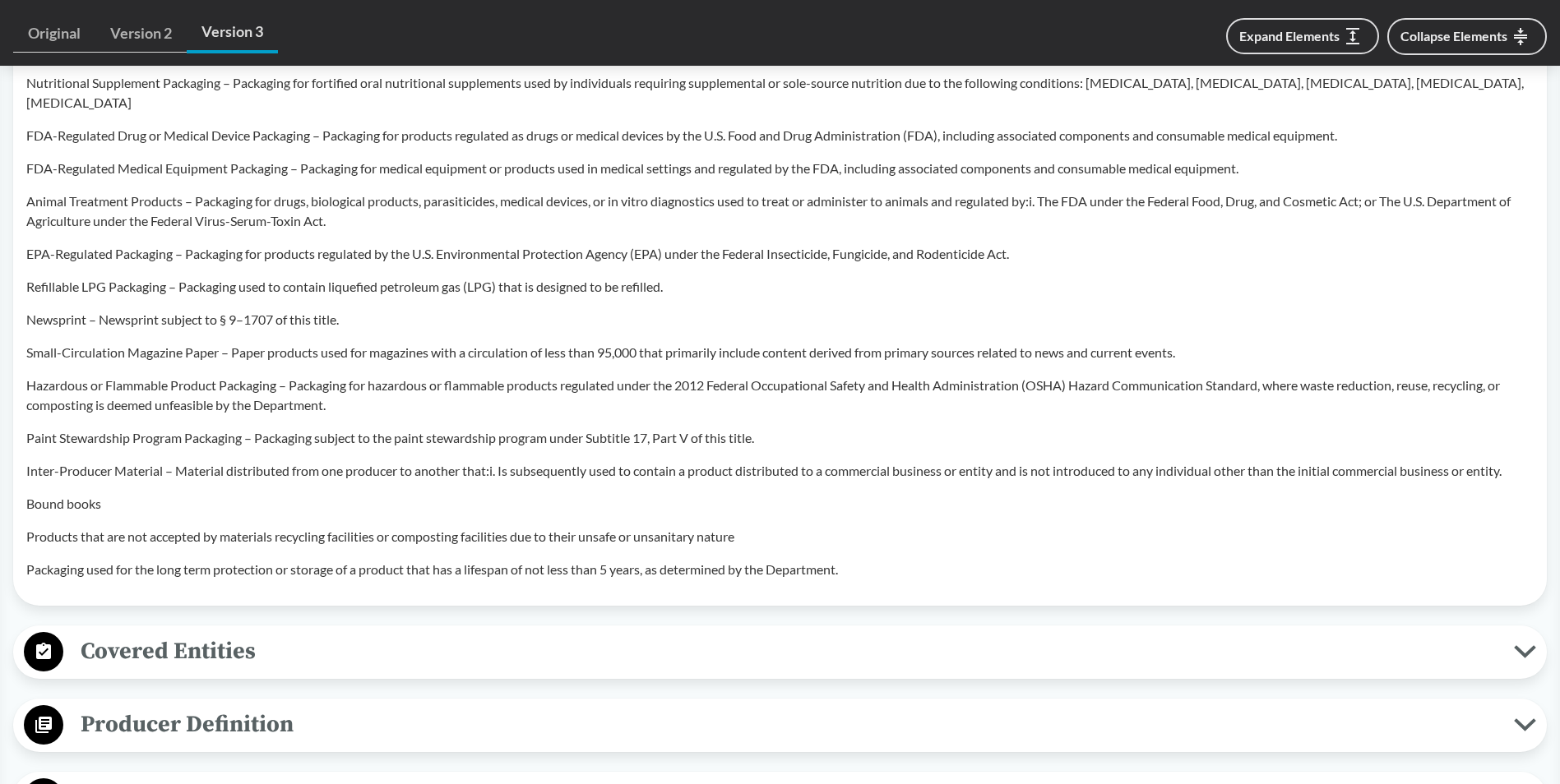
scroll to position [1315, 0]
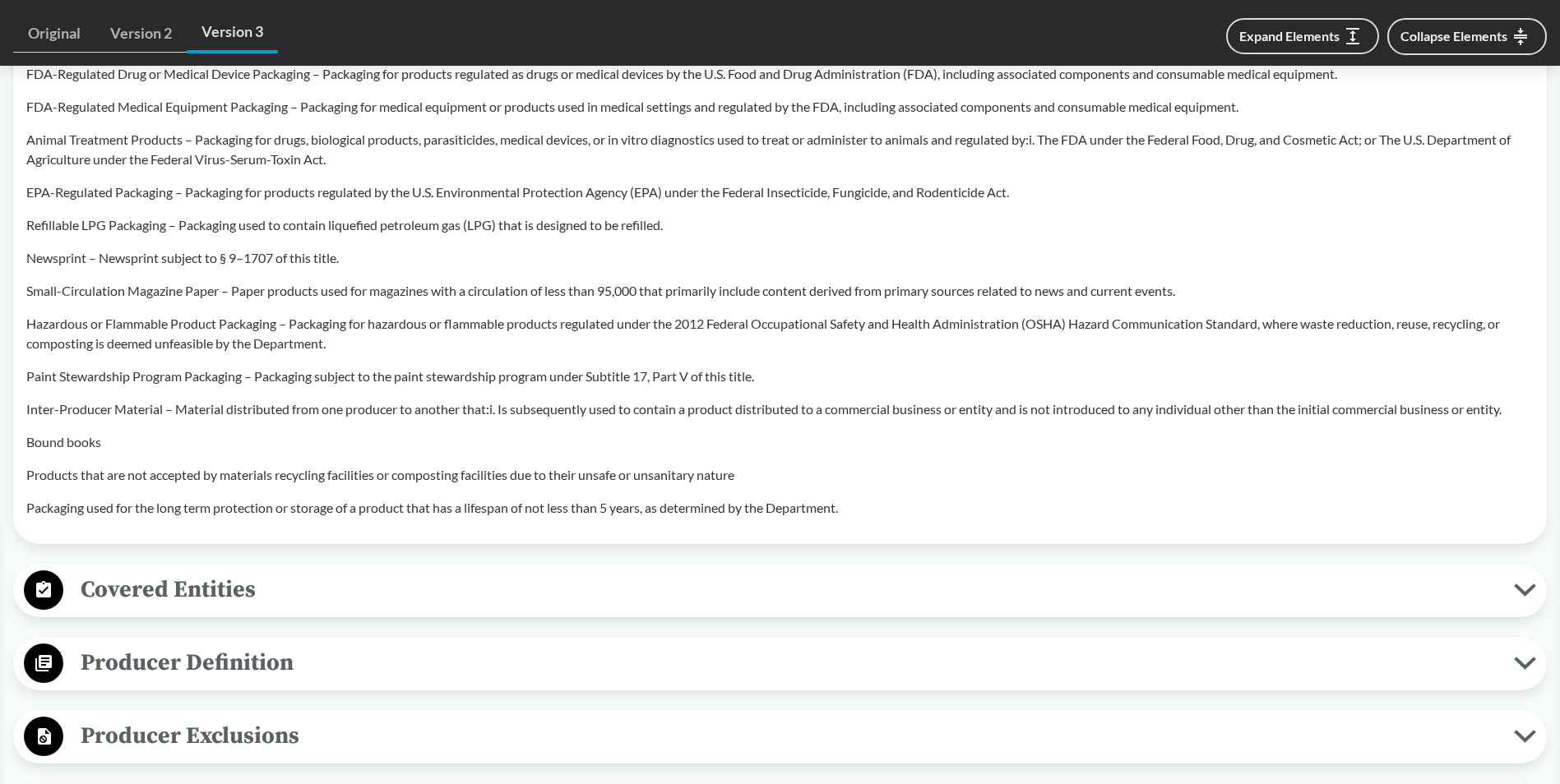
click at [359, 571] on span "Covered Entities" at bounding box center [788, 590] width 1450 height 37
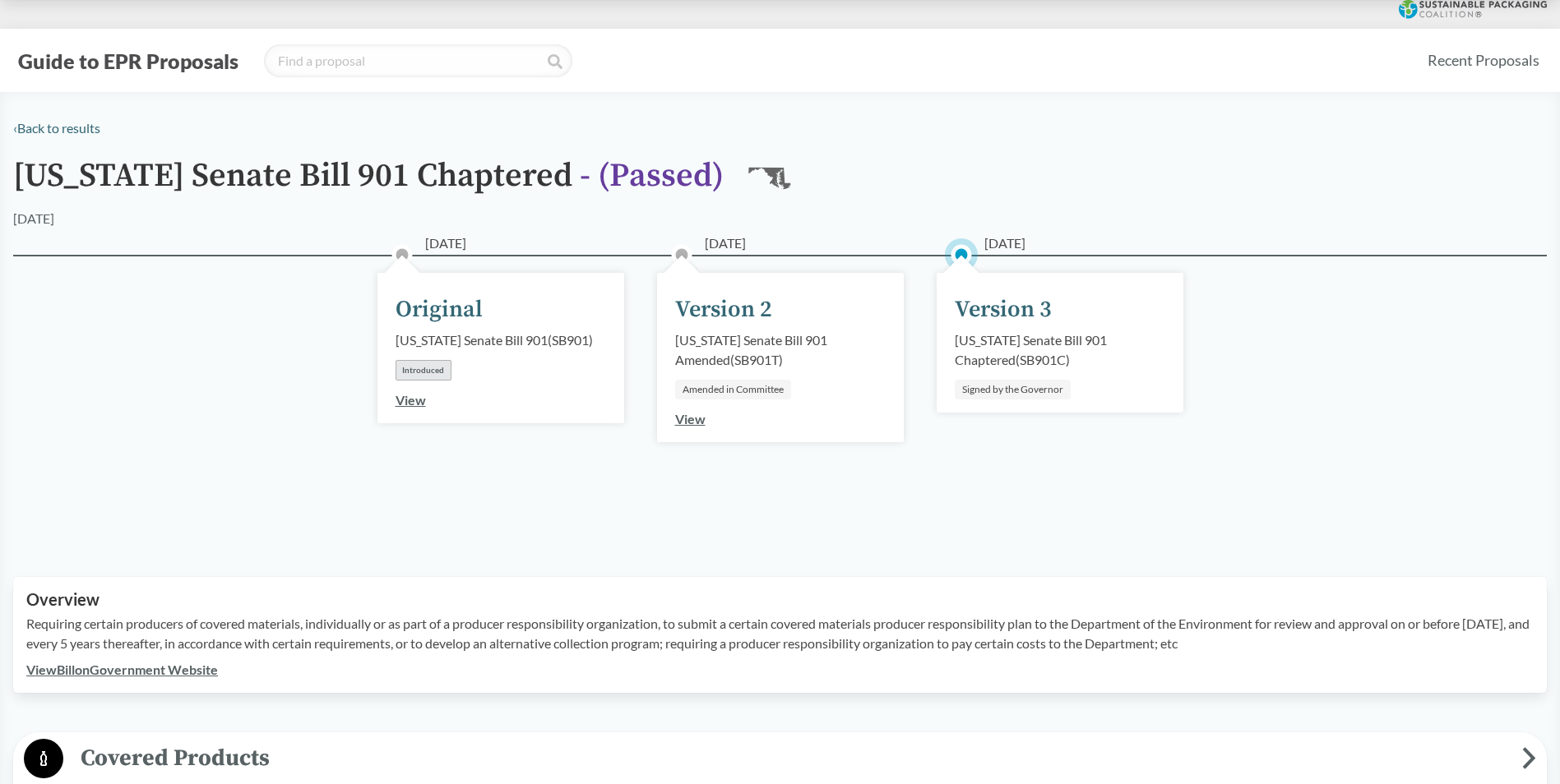
scroll to position [0, 0]
